Goal: Contribute content

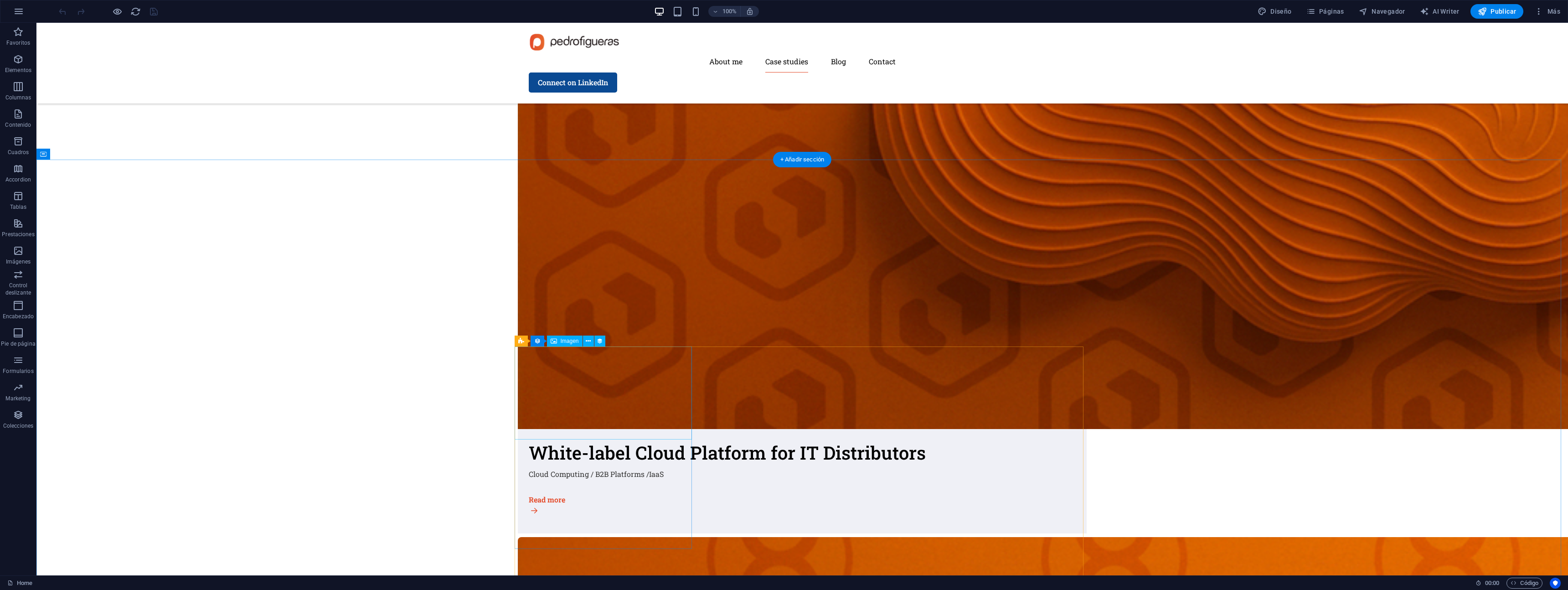
scroll to position [1869, 0]
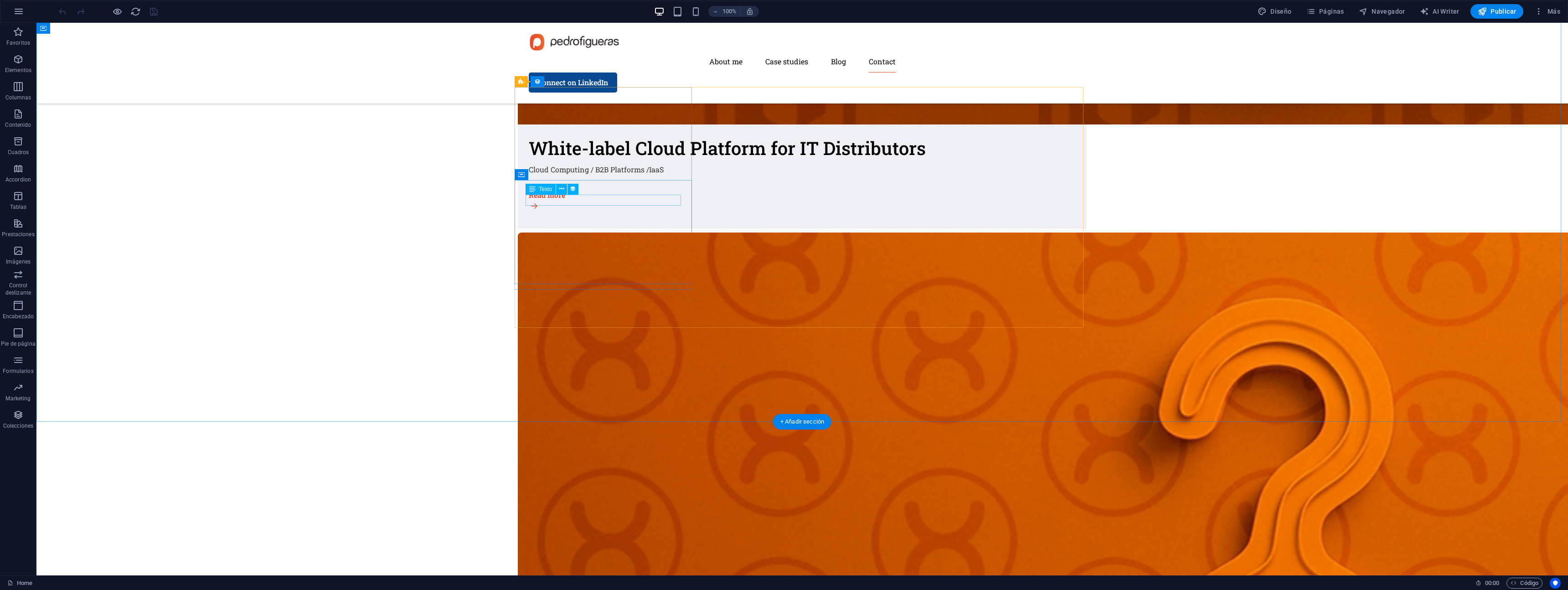
select select "3"
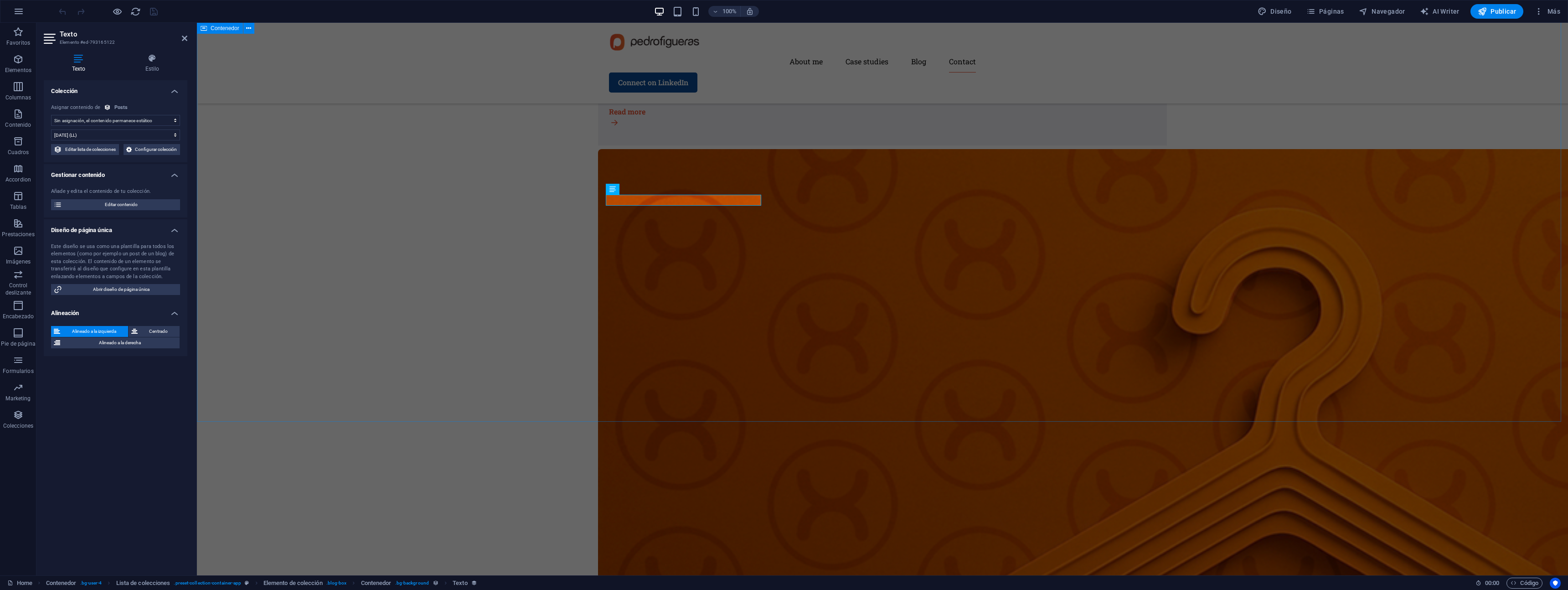
select select "post-date"
click at [619, 189] on span "Texto" at bounding box center [626, 189] width 13 height 5
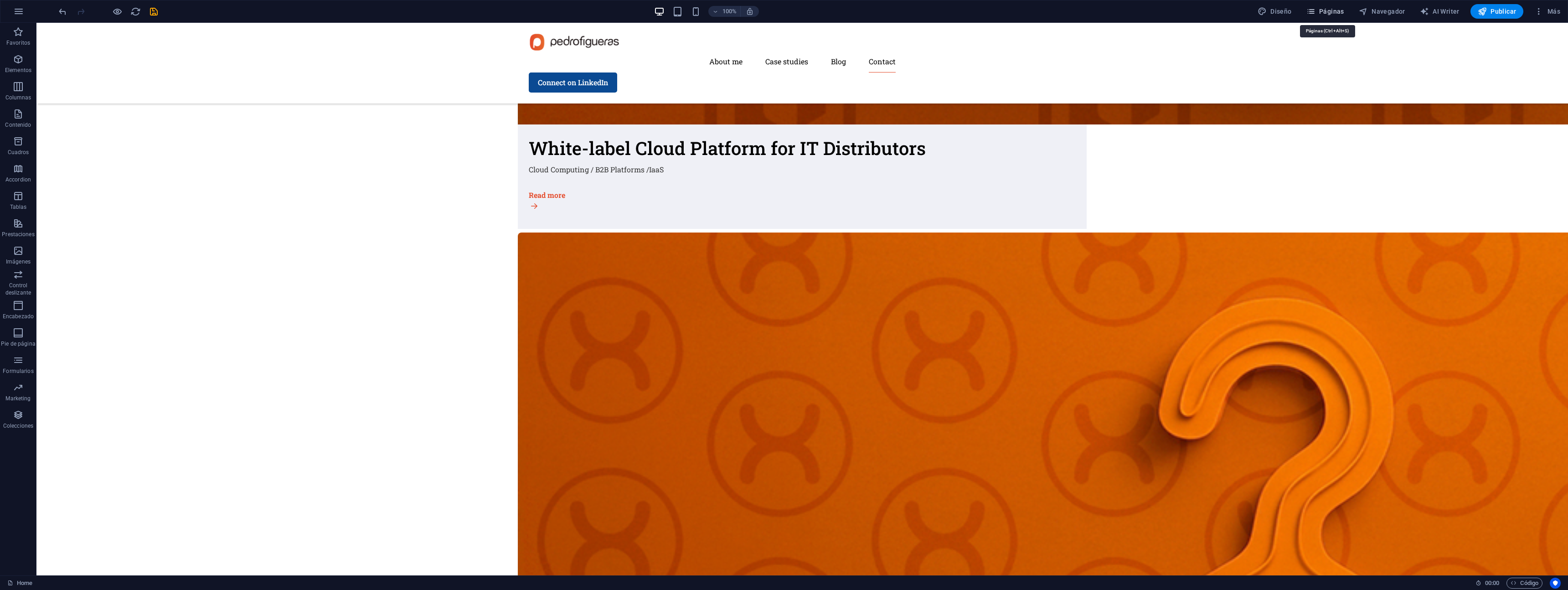
click at [1338, 13] on span "Páginas" at bounding box center [1324, 11] width 38 height 9
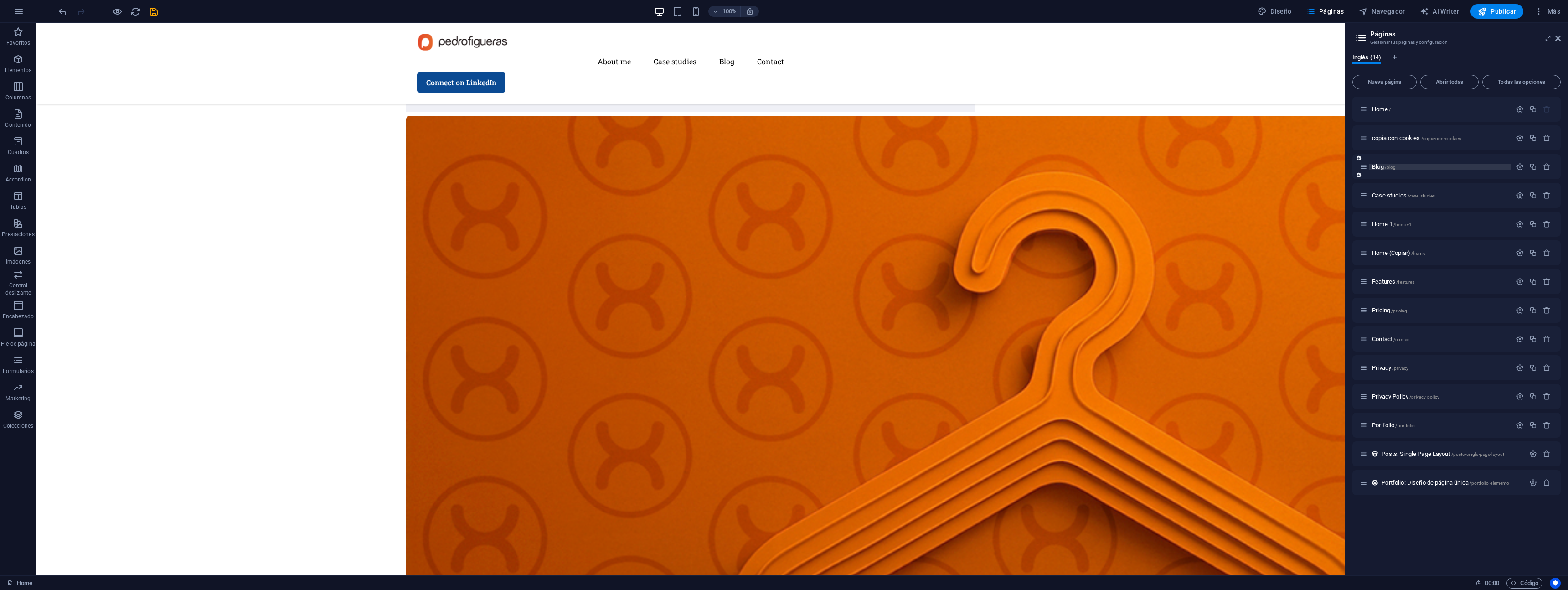
click at [1403, 166] on p "Blog /blog" at bounding box center [1441, 166] width 137 height 6
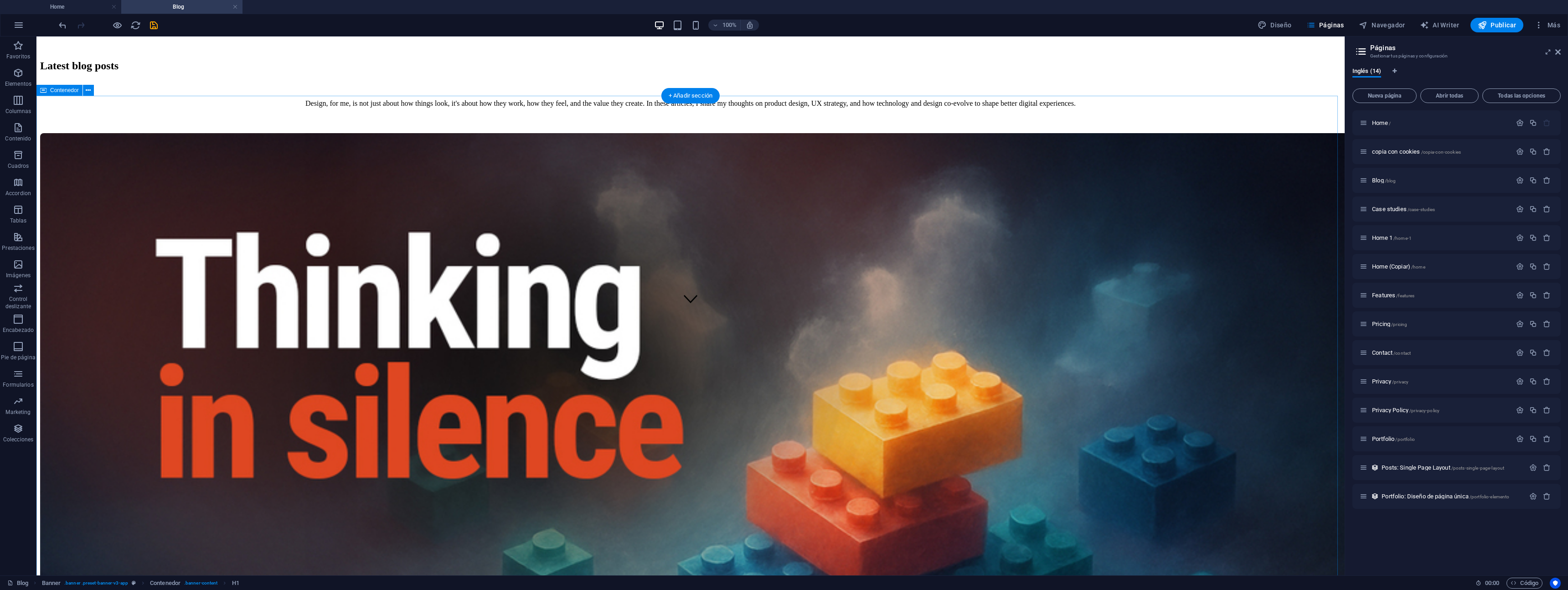
scroll to position [288, 0]
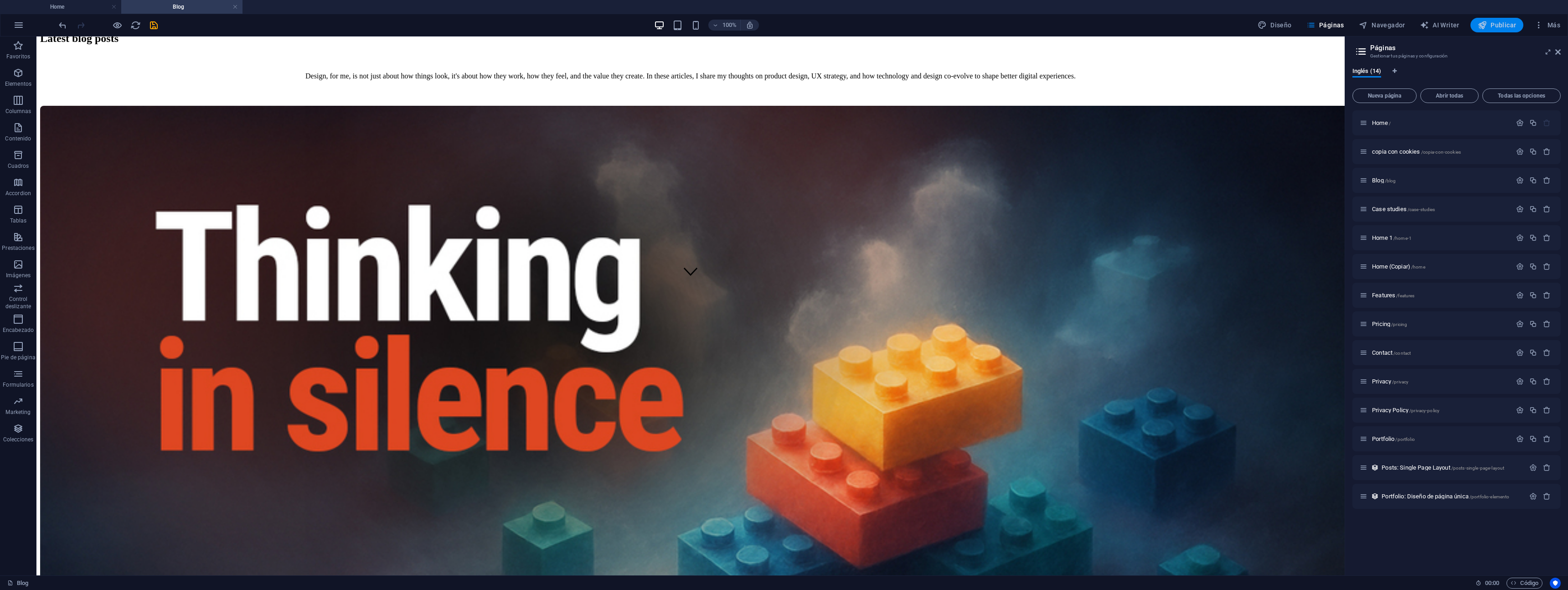
click at [1499, 23] on span "Publicar" at bounding box center [1497, 25] width 39 height 9
